Goal: Task Accomplishment & Management: Manage account settings

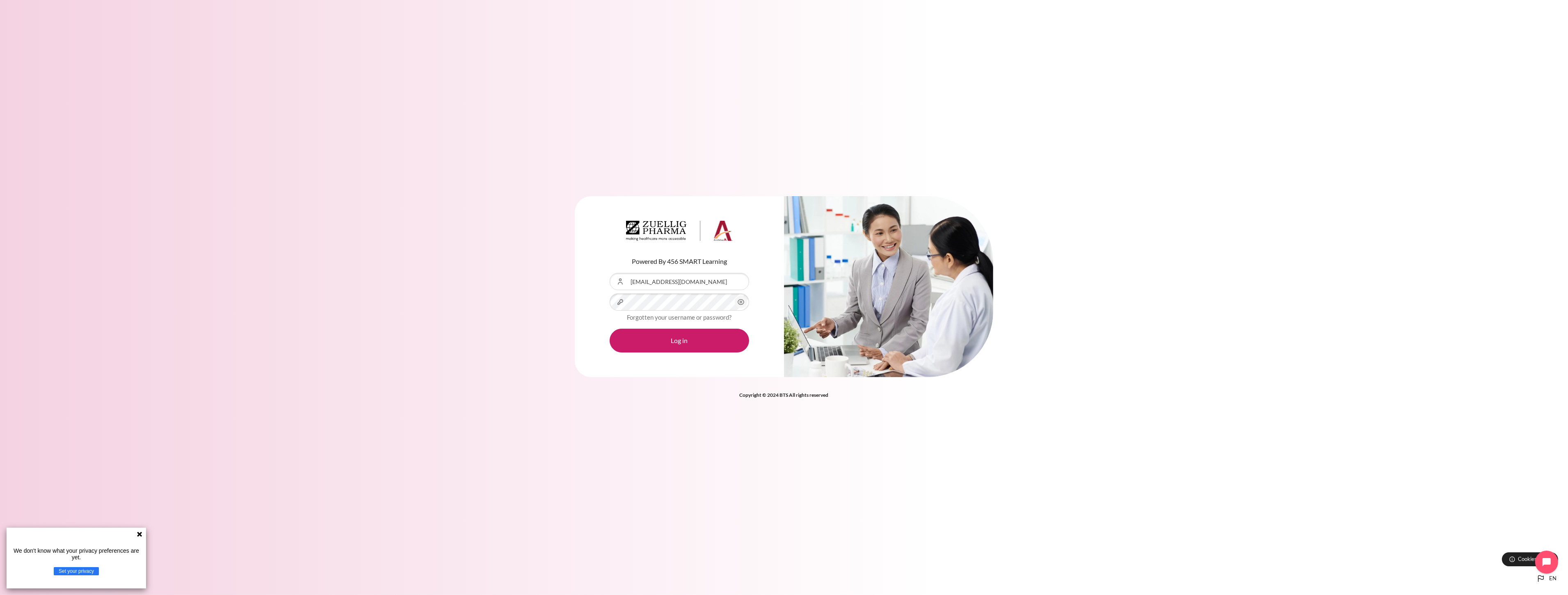
click at [609, 273] on div "Content" at bounding box center [609, 273] width 0 height 0
type input "[EMAIL_ADDRESS][DOMAIN_NAME]"
click at [680, 339] on button "Log in" at bounding box center [679, 340] width 139 height 24
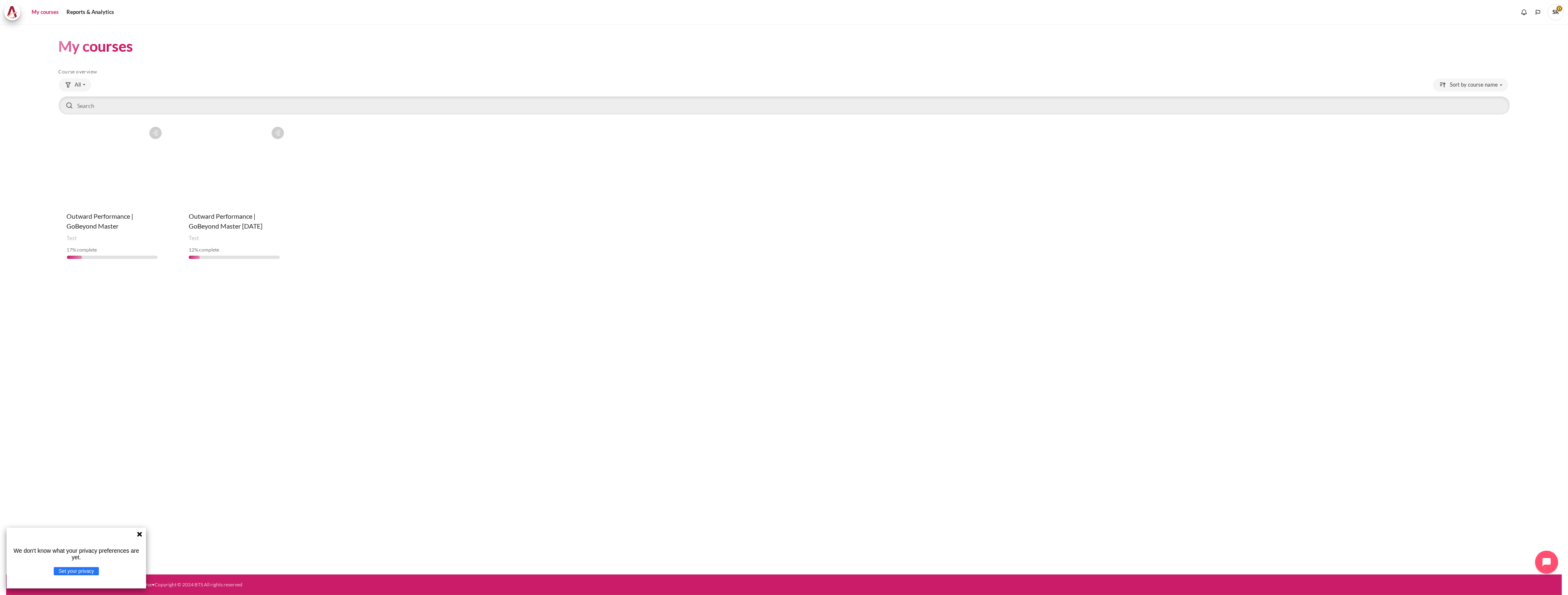
drag, startPoint x: 513, startPoint y: 416, endPoint x: 481, endPoint y: 401, distance: 35.3
click at [513, 416] on div "My courses Skip Course overview Course overview All" at bounding box center [784, 299] width 1556 height 550
click at [1556, 19] on span "SR" at bounding box center [1556, 12] width 16 height 16
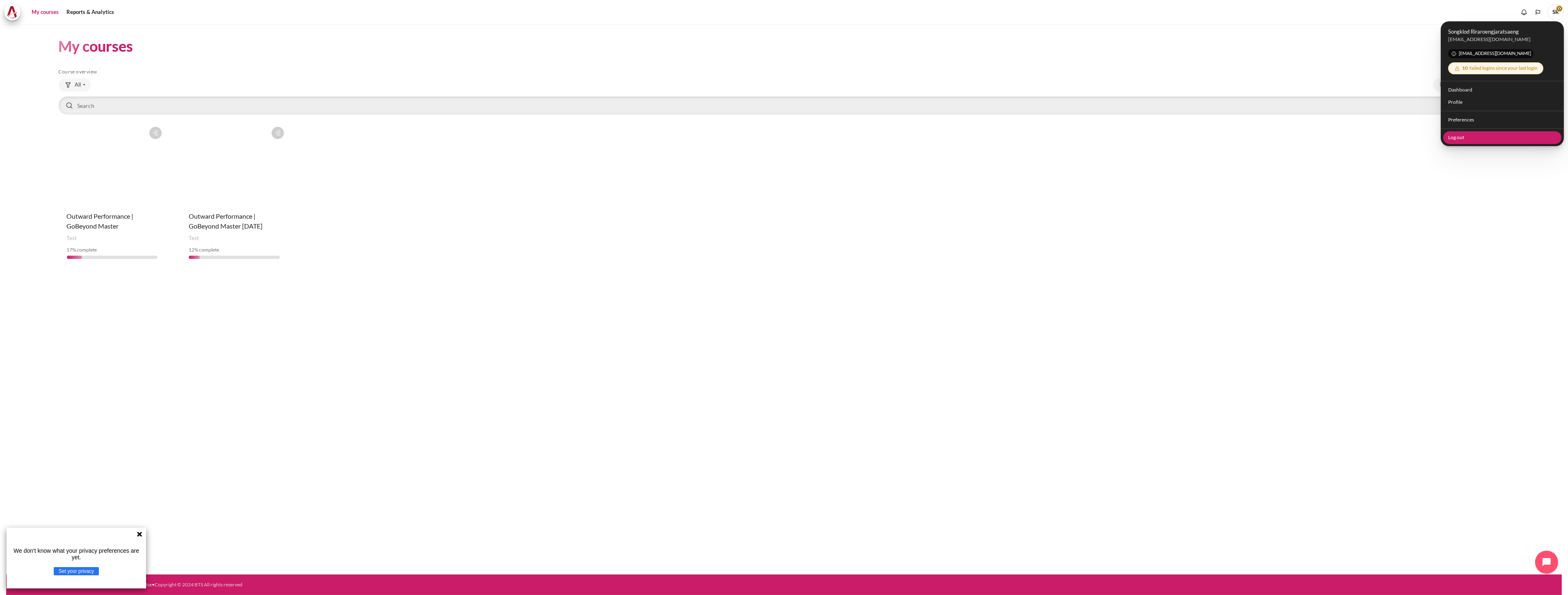
click at [1485, 137] on link "Log out" at bounding box center [1502, 137] width 119 height 13
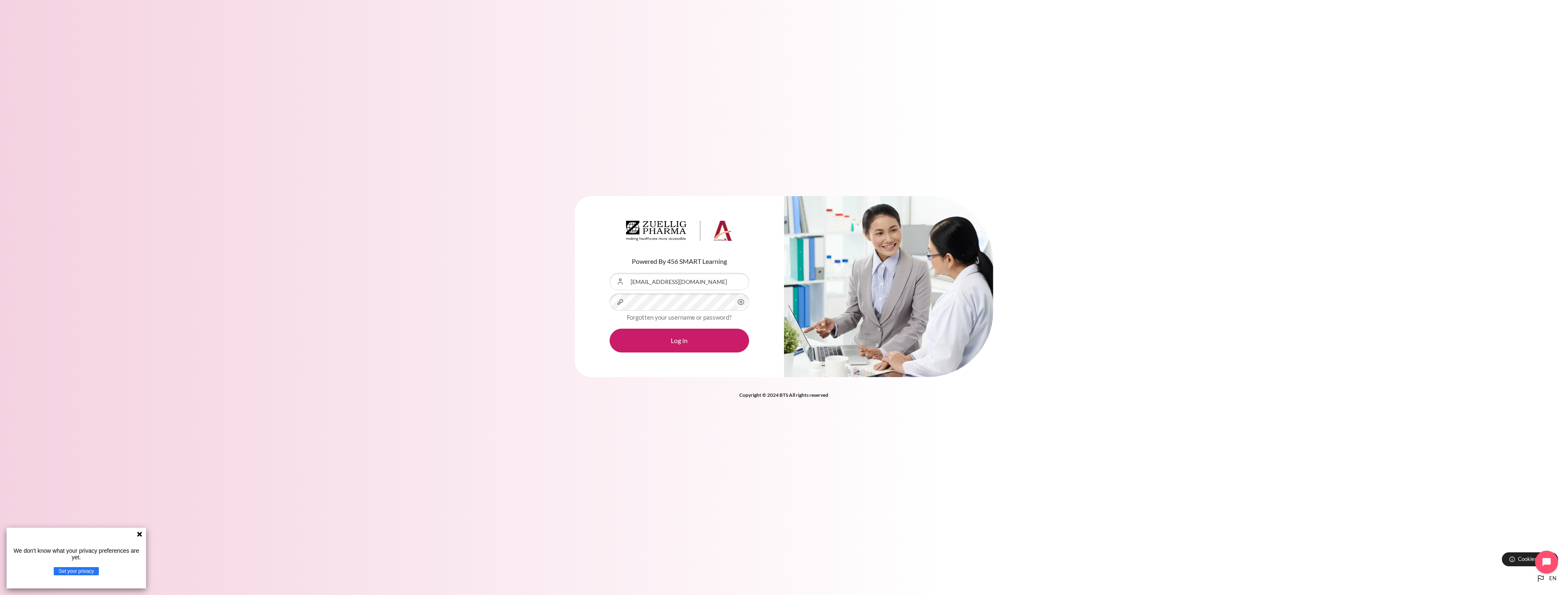
click at [609, 273] on div "Content" at bounding box center [609, 273] width 0 height 0
type input "[EMAIL_ADDRESS][DOMAIN_NAME]"
click at [686, 348] on button "Log in" at bounding box center [679, 340] width 139 height 24
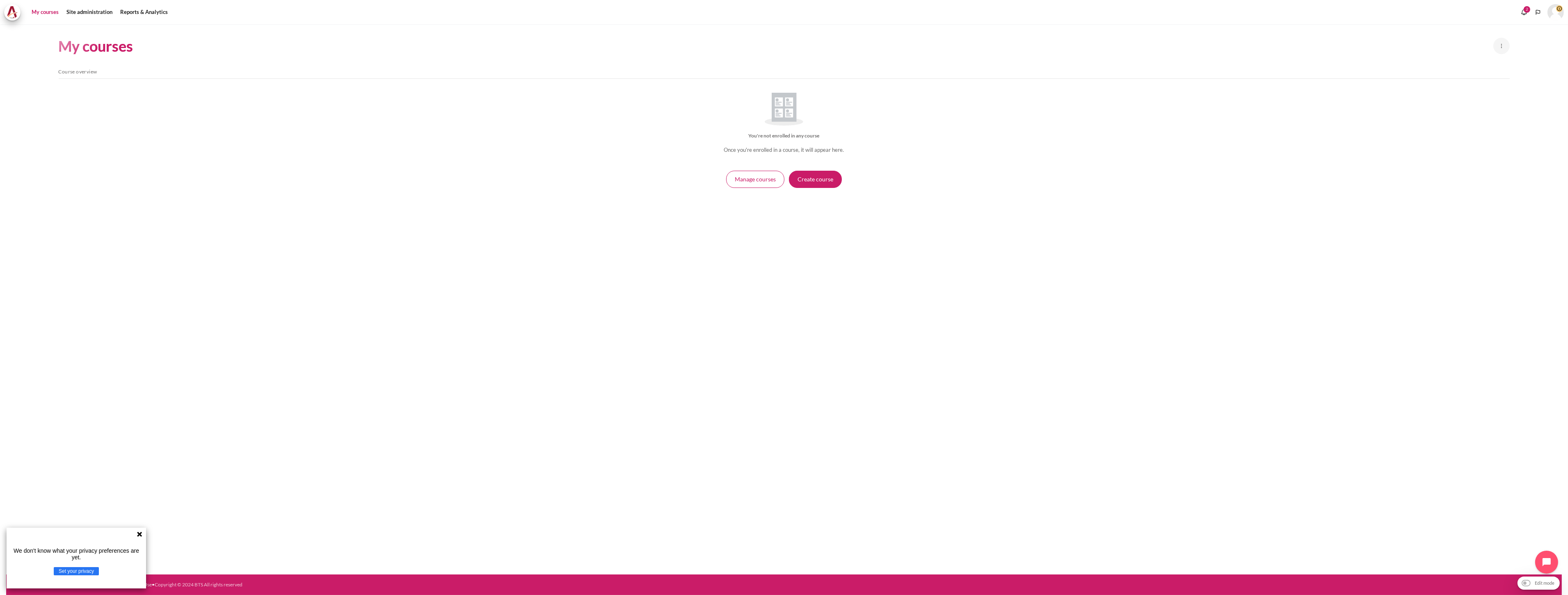
click at [1558, 14] on img "User menu" at bounding box center [1556, 12] width 16 height 16
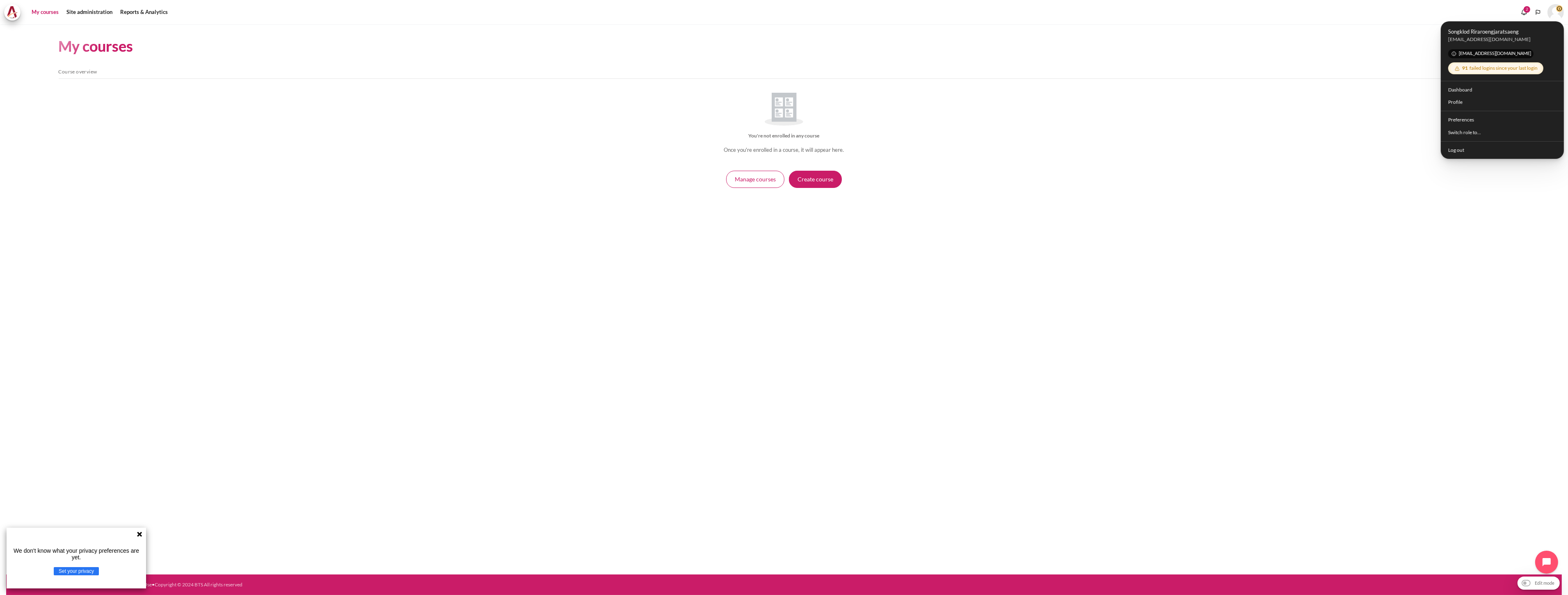
click at [1269, 256] on div "My courses New course Manage courses Skip Course overview Course overview You'r…" at bounding box center [784, 299] width 1556 height 550
